Goal: Task Accomplishment & Management: Use online tool/utility

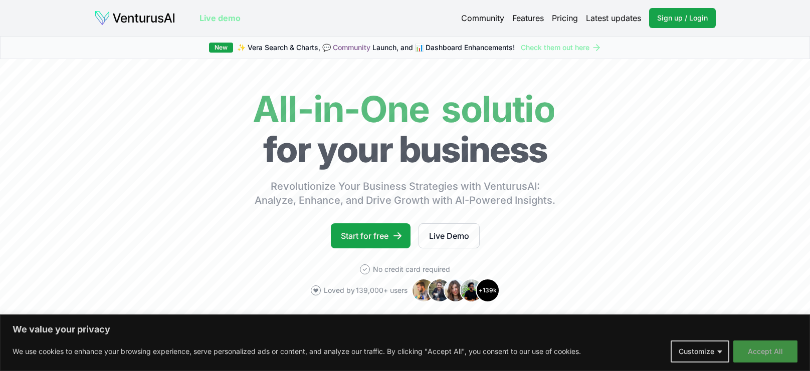
click at [772, 351] on button "Accept All" at bounding box center [765, 352] width 64 height 22
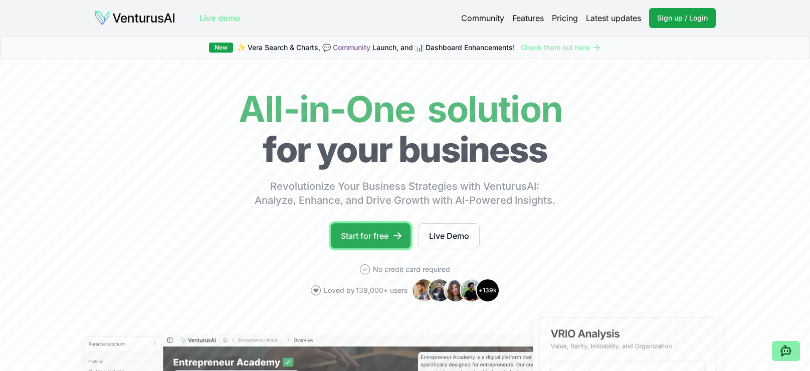
click at [336, 235] on link "Start for free" at bounding box center [371, 235] width 80 height 25
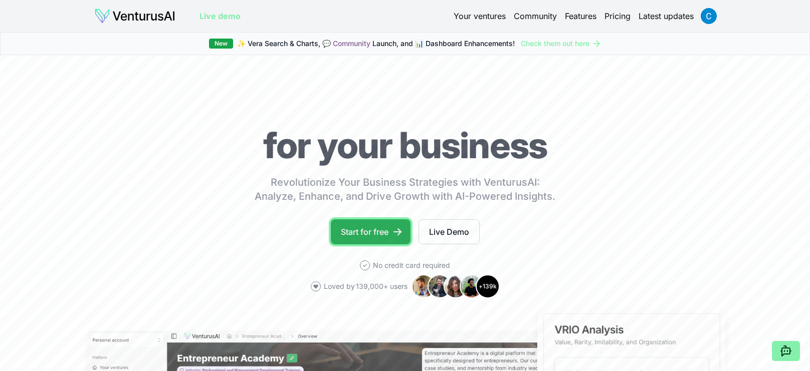
click at [348, 235] on link "Start for free" at bounding box center [371, 231] width 80 height 25
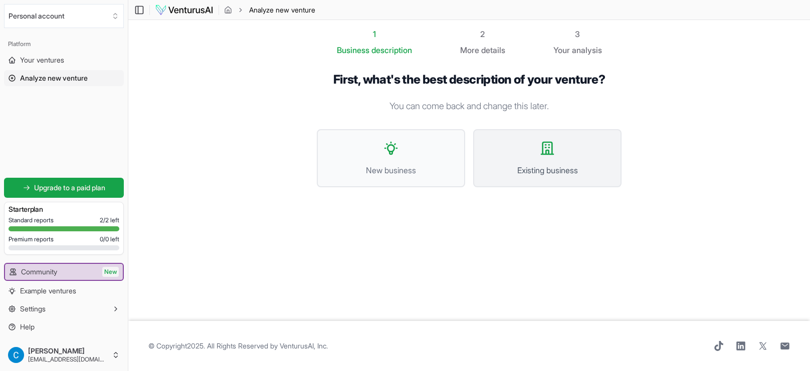
click at [569, 156] on button "Existing business" at bounding box center [547, 158] width 148 height 58
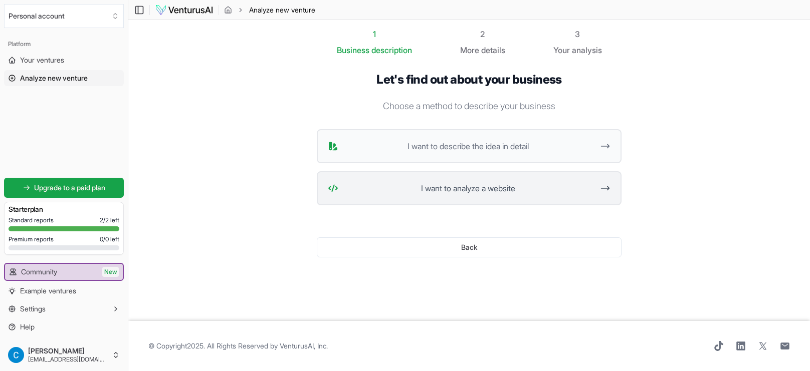
click at [405, 188] on span "I want to analyze a website" at bounding box center [467, 188] width 251 height 12
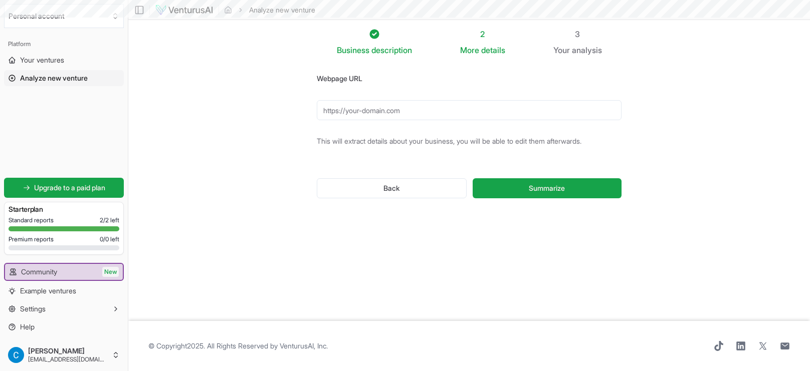
click at [376, 110] on input "Webpage URL" at bounding box center [469, 110] width 305 height 20
paste input "[URL][DOMAIN_NAME]"
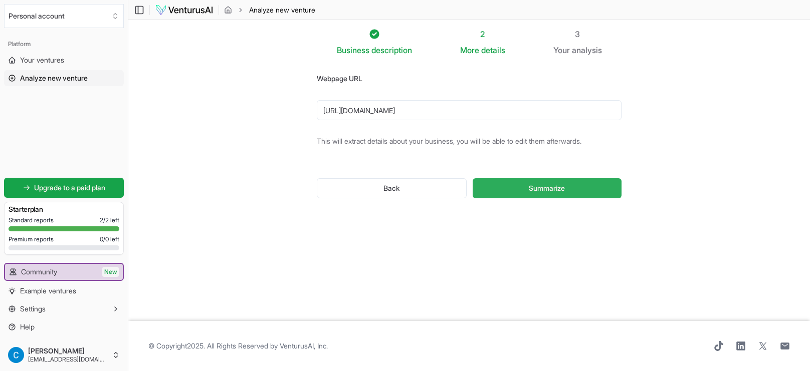
type input "[URL][DOMAIN_NAME]"
click at [605, 192] on button "Summarize" at bounding box center [546, 188] width 149 height 20
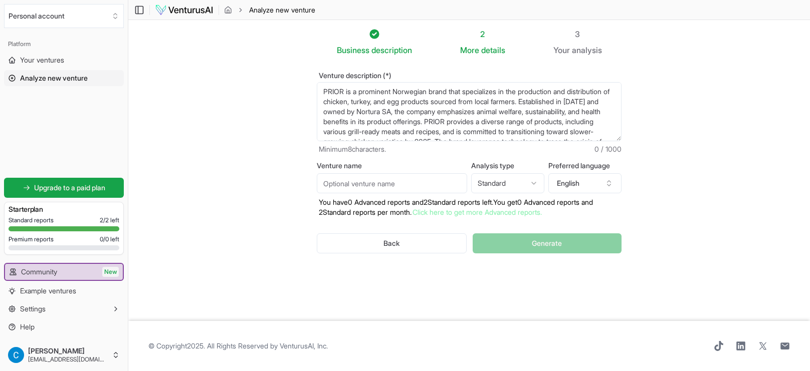
click at [410, 181] on input "Venture name" at bounding box center [392, 183] width 150 height 20
type input "Prior"
click at [508, 177] on html "We value your privacy We use cookies to enhance your browsing experience, serve…" at bounding box center [405, 185] width 810 height 371
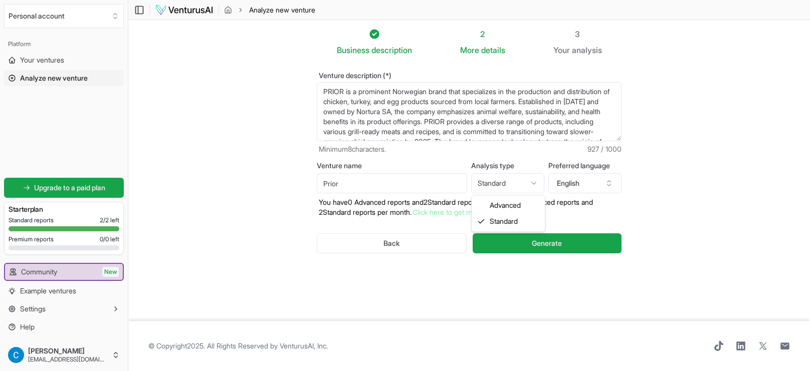
click at [508, 177] on html "We value your privacy We use cookies to enhance your browsing experience, serve…" at bounding box center [405, 185] width 810 height 371
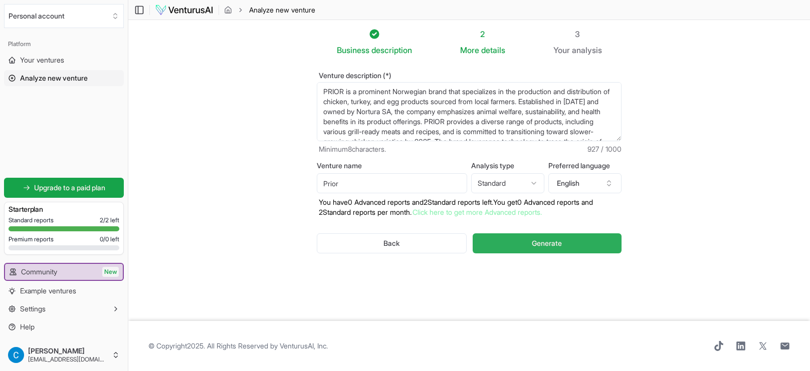
click at [509, 239] on button "Generate" at bounding box center [546, 243] width 149 height 20
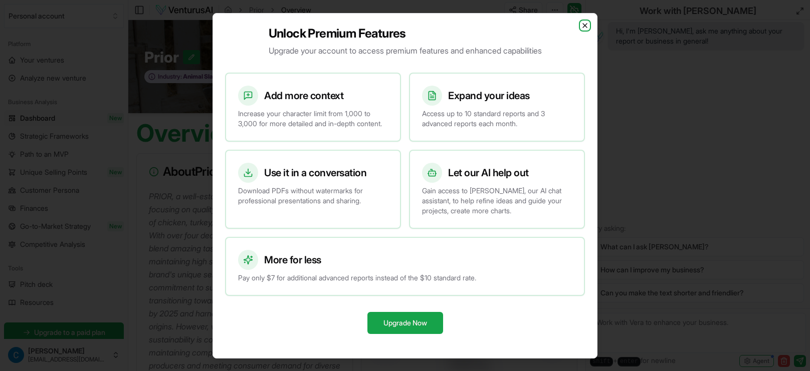
click at [583, 24] on icon "button" at bounding box center [585, 26] width 4 height 4
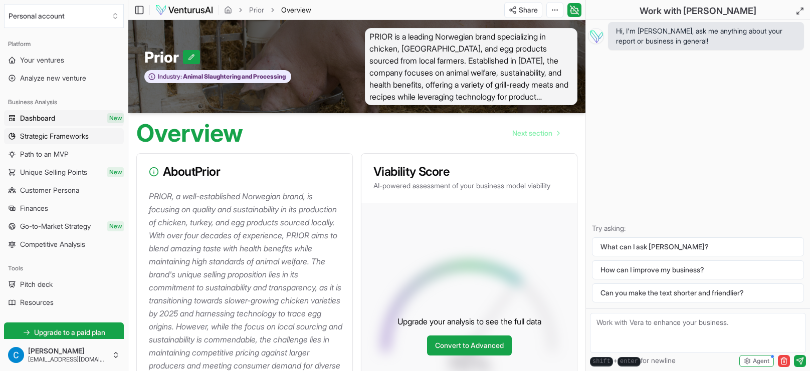
click at [43, 143] on link "Strategic Frameworks" at bounding box center [64, 136] width 120 height 16
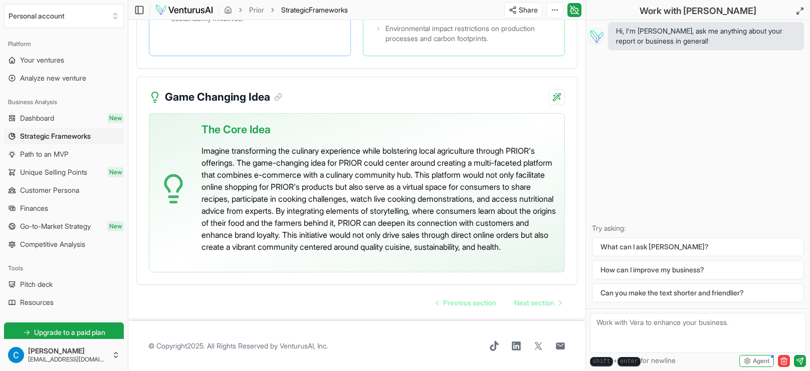
scroll to position [2506, 0]
click at [50, 154] on span "Path to an MVP" at bounding box center [44, 154] width 49 height 10
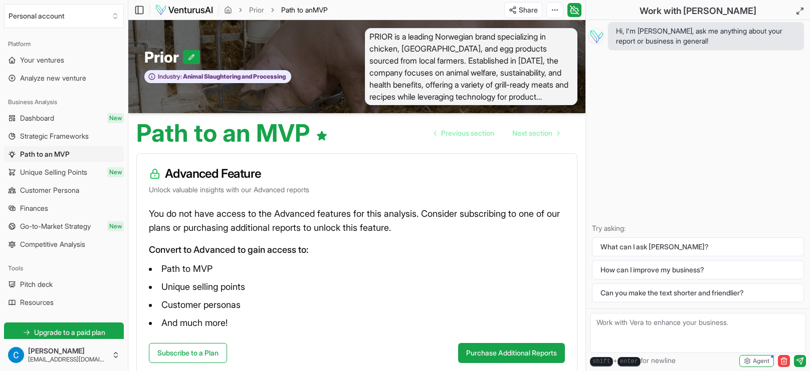
click at [37, 188] on span "Customer Persona" at bounding box center [49, 190] width 59 height 10
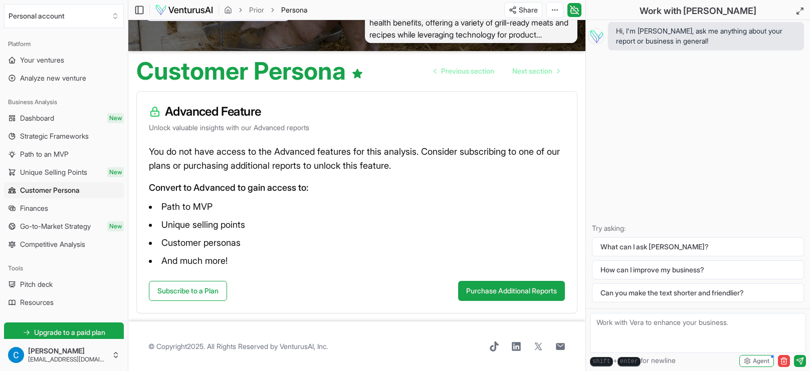
scroll to position [62, 0]
click at [43, 212] on span "Finances" at bounding box center [34, 208] width 28 height 10
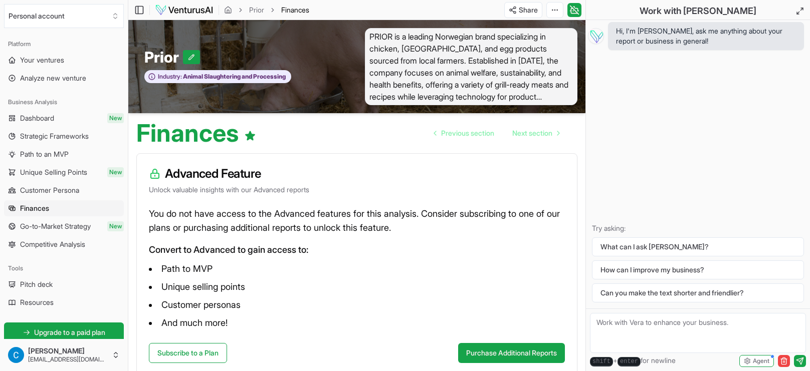
scroll to position [62, 0]
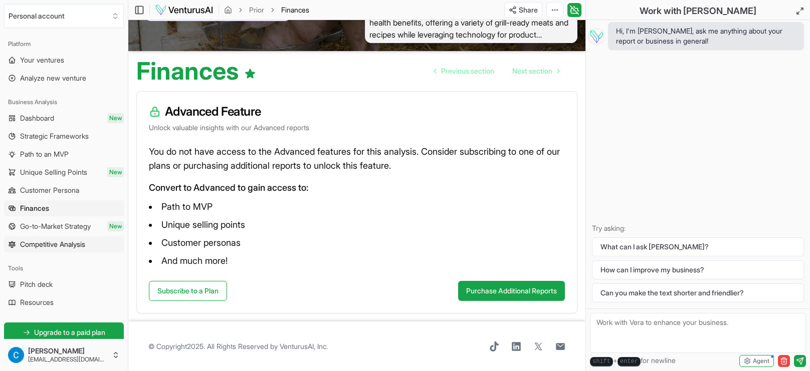
click at [27, 246] on span "Competitive Analysis" at bounding box center [52, 244] width 65 height 10
